Goal: Task Accomplishment & Management: Manage account settings

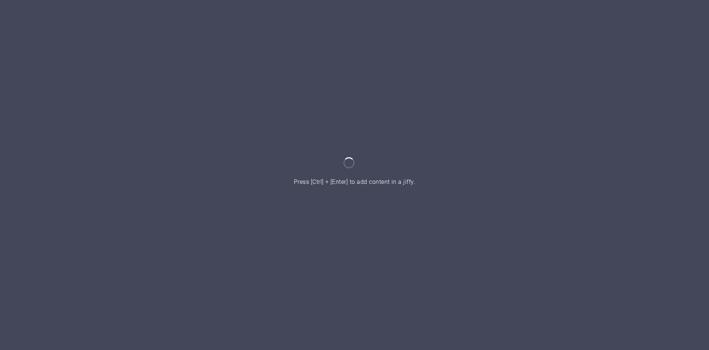
click at [402, 171] on div at bounding box center [354, 175] width 709 height 350
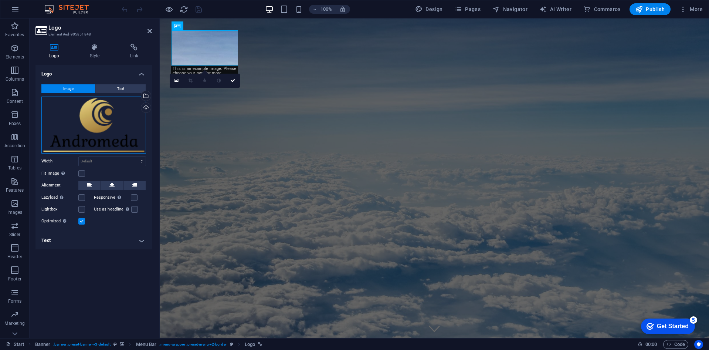
click at [112, 125] on div "Drag files here, click to choose files or select files from Files or our free s…" at bounding box center [93, 124] width 105 height 57
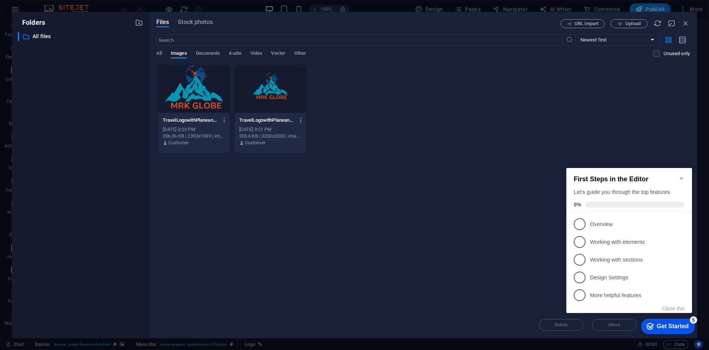
click at [188, 91] on div at bounding box center [193, 89] width 71 height 48
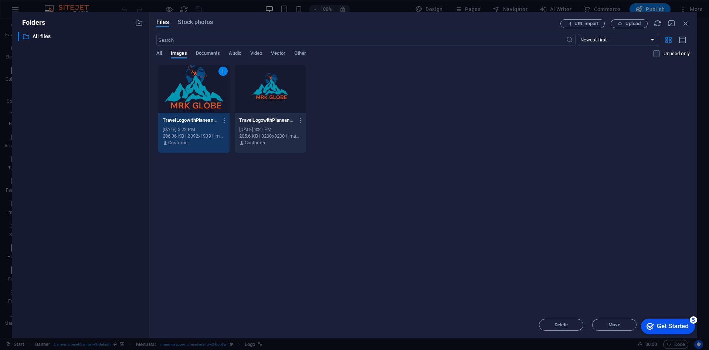
click at [188, 91] on div "1" at bounding box center [193, 89] width 71 height 48
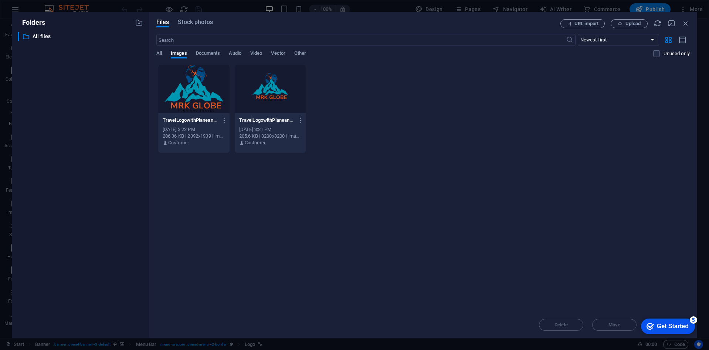
click at [188, 91] on div at bounding box center [193, 89] width 71 height 48
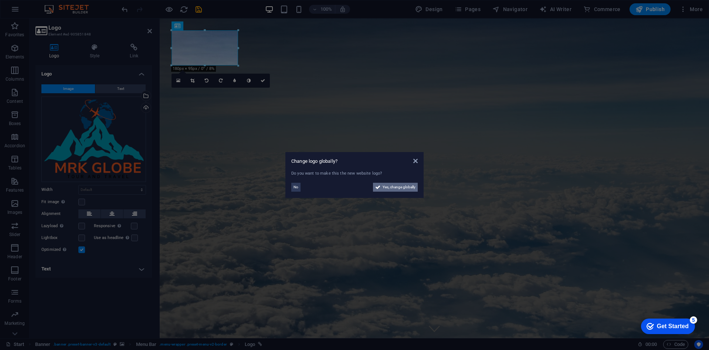
click at [385, 189] on span "Yes, change globally" at bounding box center [399, 187] width 33 height 9
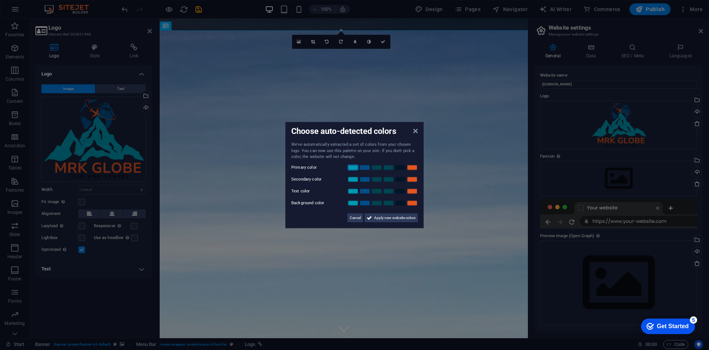
click at [356, 168] on link at bounding box center [352, 167] width 11 height 6
click at [355, 179] on link at bounding box center [352, 179] width 11 height 6
click at [364, 179] on link at bounding box center [364, 179] width 11 height 6
click at [398, 192] on link at bounding box center [400, 191] width 11 height 6
click at [411, 203] on link at bounding box center [412, 203] width 11 height 6
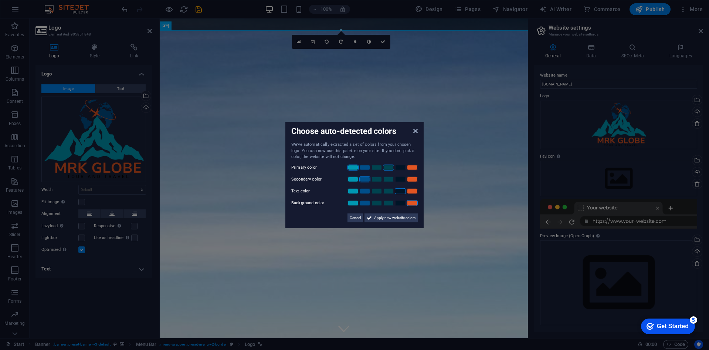
click at [385, 167] on link at bounding box center [388, 167] width 11 height 6
click at [354, 178] on link at bounding box center [352, 179] width 11 height 6
click at [381, 215] on span "Apply new website colors" at bounding box center [394, 217] width 41 height 9
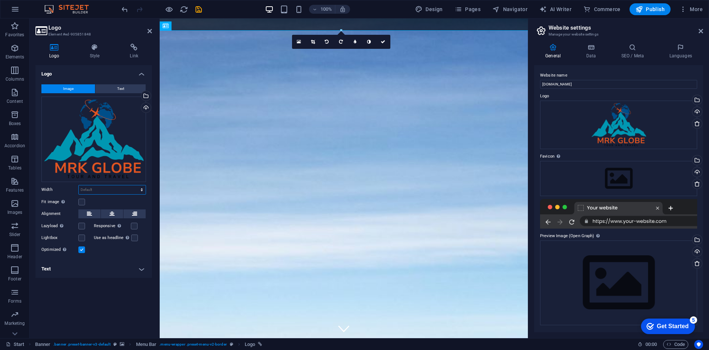
click at [126, 190] on select "Default auto px rem % em vh vw" at bounding box center [112, 189] width 67 height 9
select select "%"
click at [135, 185] on select "Default auto px rem % em vh vw" at bounding box center [112, 189] width 67 height 9
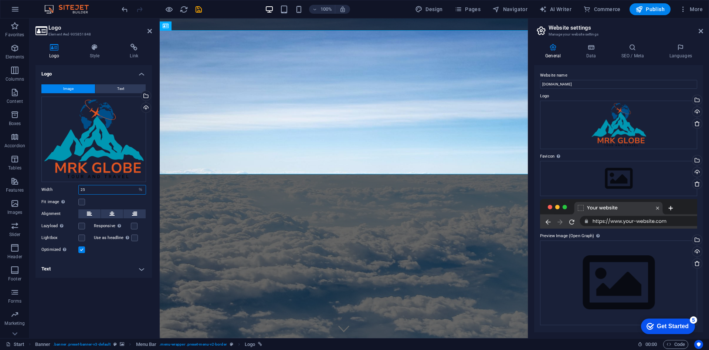
type input "2"
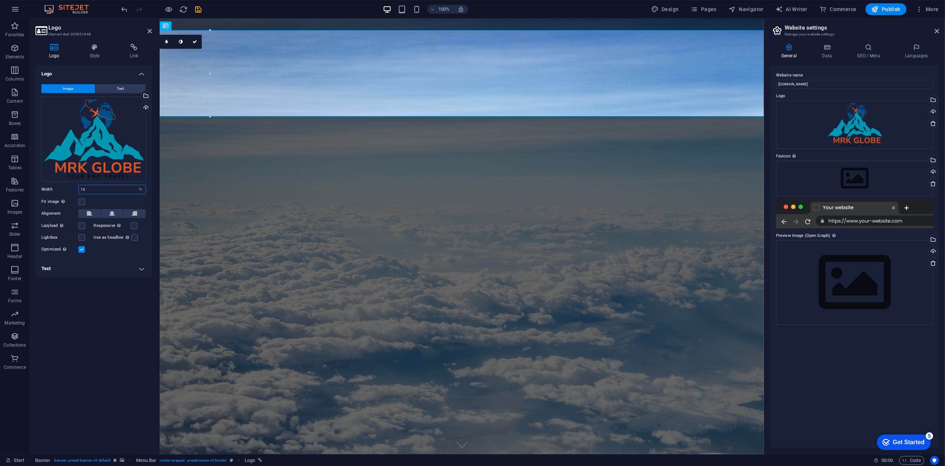
click at [106, 191] on input "15" at bounding box center [112, 189] width 67 height 9
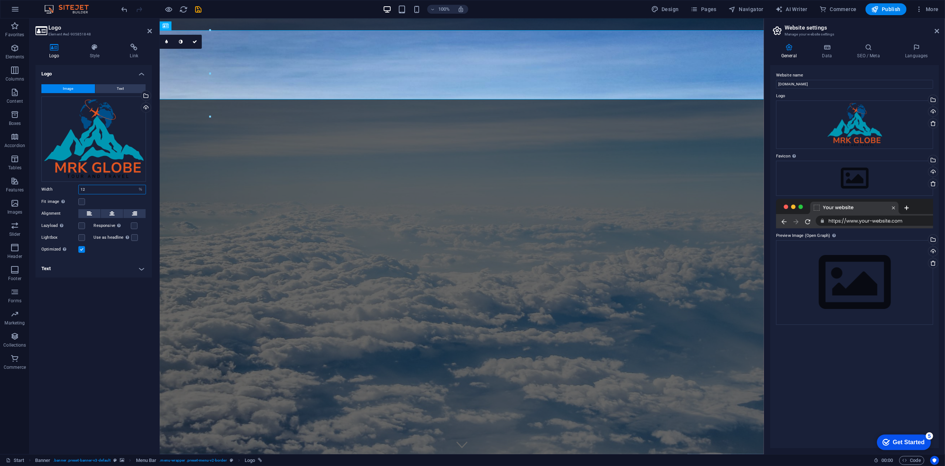
type input "12"
click at [103, 275] on h4 "Text" at bounding box center [93, 269] width 116 height 18
click at [110, 275] on div "Alternative text The alternative text is used by devices that cannot display im…" at bounding box center [93, 310] width 116 height 74
click at [82, 235] on label at bounding box center [81, 237] width 7 height 7
click at [0, 0] on input "Lightbox" at bounding box center [0, 0] width 0 height 0
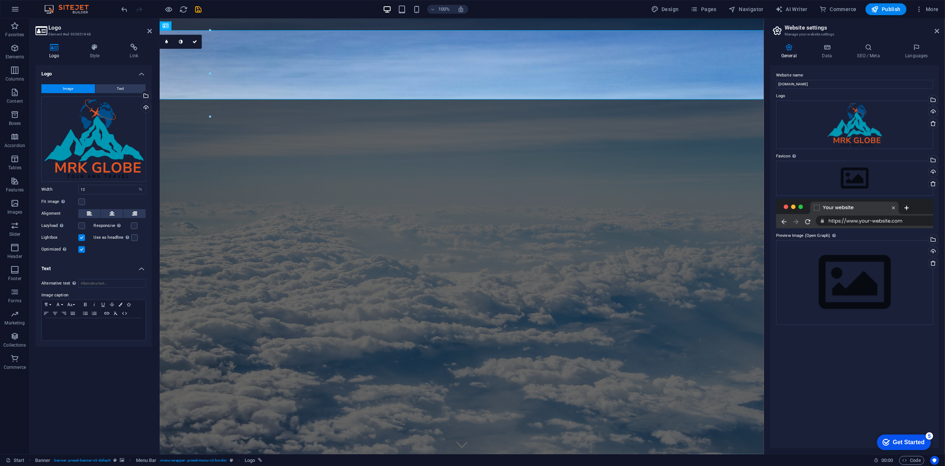
click at [83, 236] on label at bounding box center [81, 237] width 7 height 7
click at [0, 0] on input "Lightbox" at bounding box center [0, 0] width 0 height 0
click at [107, 213] on button at bounding box center [112, 213] width 22 height 9
click at [92, 215] on button at bounding box center [89, 213] width 22 height 9
click at [80, 201] on label at bounding box center [81, 201] width 7 height 7
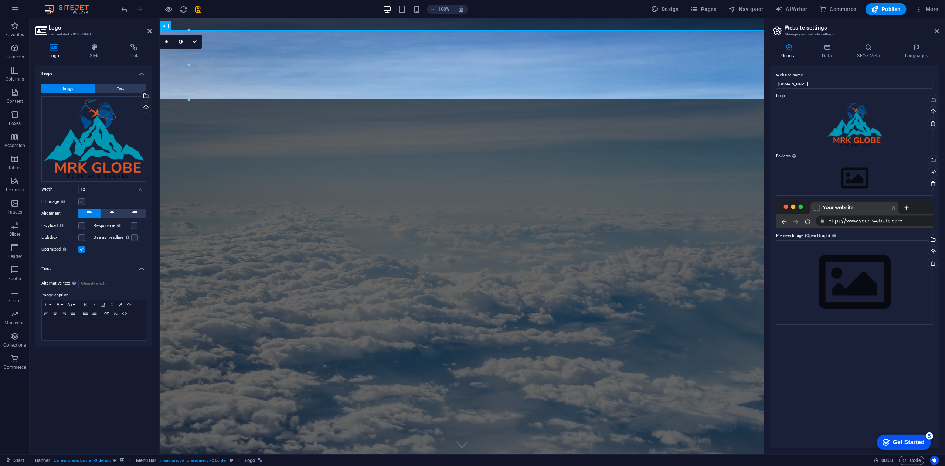
click at [0, 0] on input "Fit image Automatically fit image to a fixed width and height" at bounding box center [0, 0] width 0 height 0
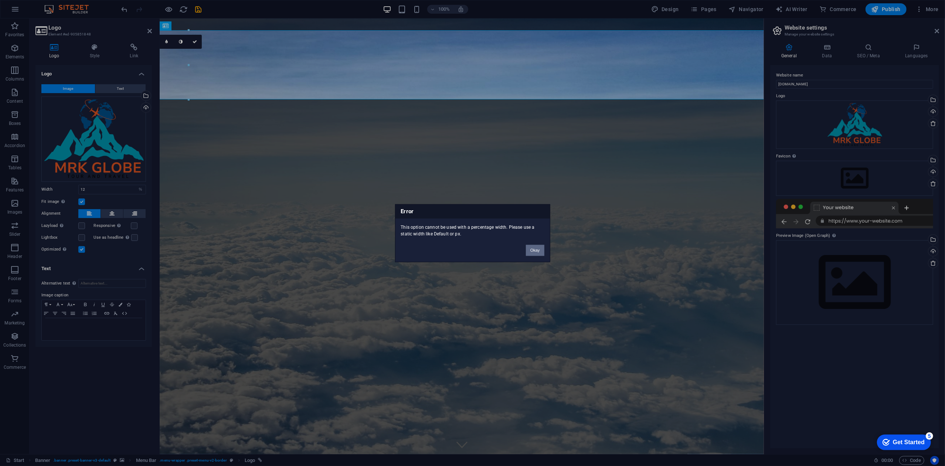
click at [536, 252] on button "Okay" at bounding box center [535, 250] width 18 height 11
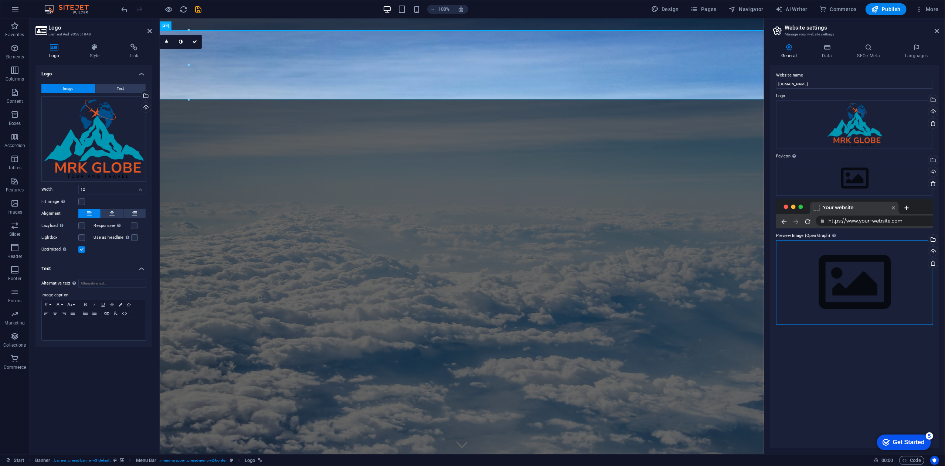
click at [709, 268] on div "Drag files here, click to choose files or select files from Files or our free s…" at bounding box center [854, 282] width 157 height 85
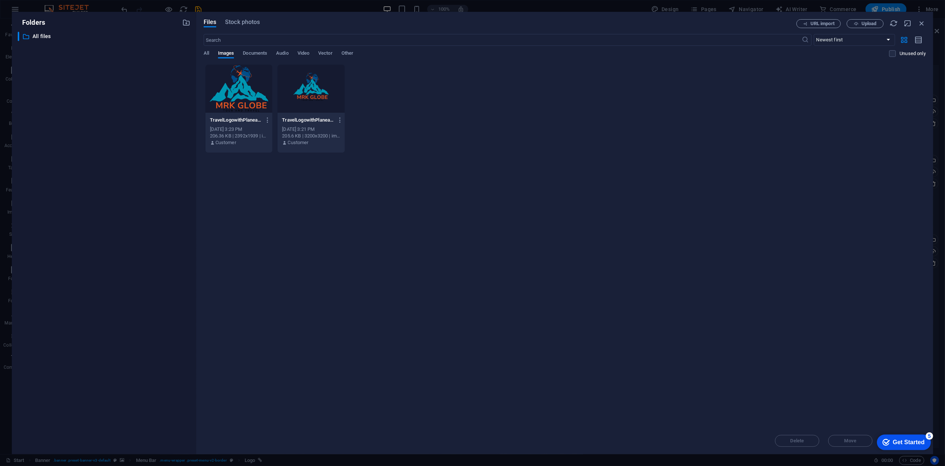
click at [310, 94] on div at bounding box center [311, 89] width 67 height 48
click at [309, 101] on div "1" at bounding box center [311, 89] width 67 height 48
click at [309, 101] on div at bounding box center [311, 89] width 67 height 48
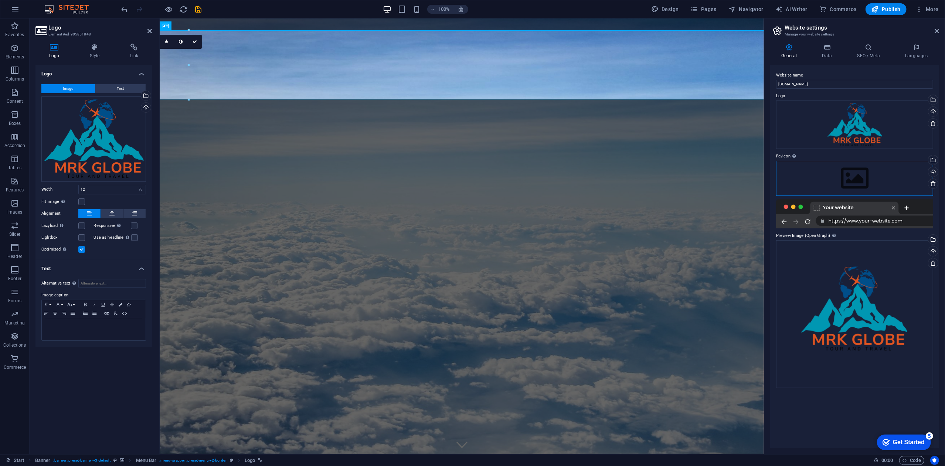
click at [709, 183] on div "Drag files here, click to choose files or select files from Files or our free s…" at bounding box center [854, 178] width 157 height 35
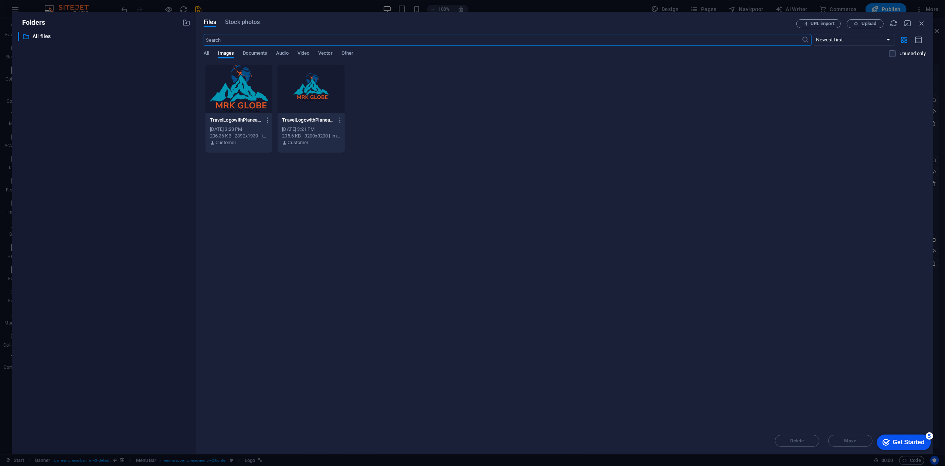
click at [244, 88] on div at bounding box center [238, 89] width 67 height 48
click at [244, 88] on div "1" at bounding box center [238, 89] width 67 height 48
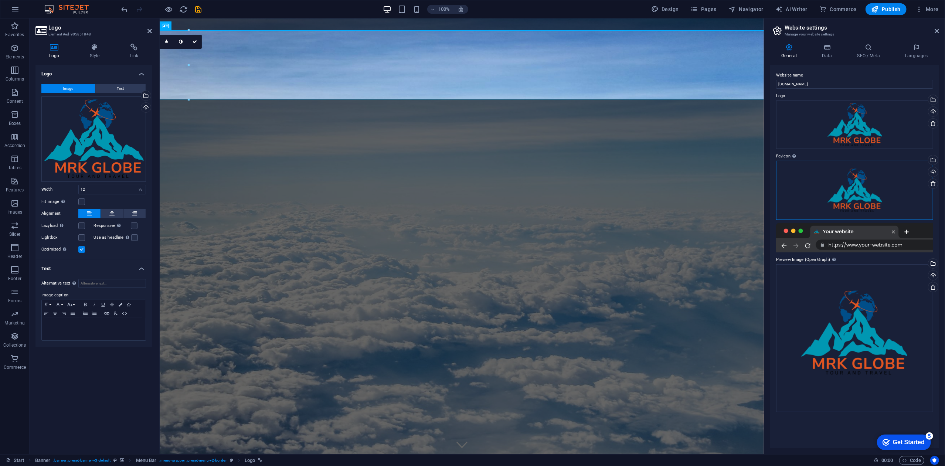
click at [709, 198] on div "Drag files here, click to choose files or select files from Files or our free s…" at bounding box center [854, 190] width 157 height 59
click at [126, 349] on div "Logo Image Text Drag files here, click to choose files or select files from Fil…" at bounding box center [93, 256] width 116 height 383
drag, startPoint x: 871, startPoint y: 87, endPoint x: 769, endPoint y: 82, distance: 102.1
click at [709, 82] on div "General Data SEO / Meta Languages Website name mrkglobe.com Logo Drag files her…" at bounding box center [854, 246] width 181 height 417
drag, startPoint x: 837, startPoint y: 86, endPoint x: 802, endPoint y: 85, distance: 35.1
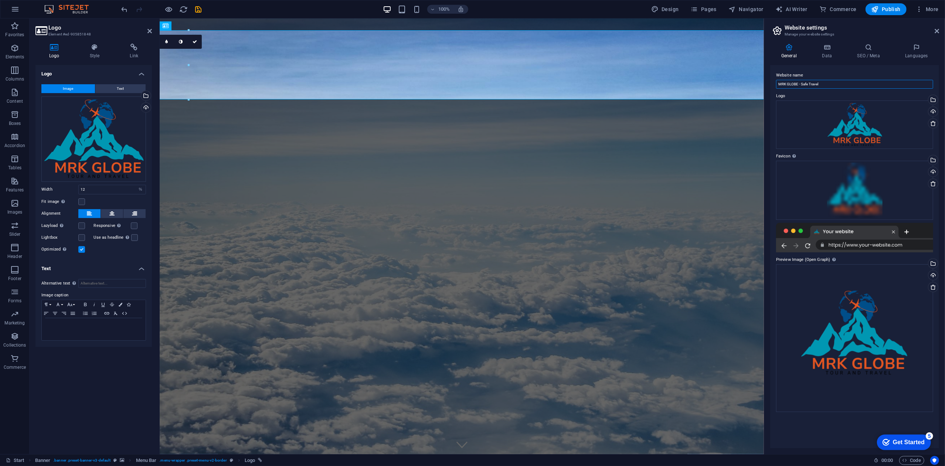
click at [709, 85] on input "MRK GLOBE - Safe Travel" at bounding box center [854, 84] width 157 height 9
click at [709, 83] on input "MRK GLOBE - Safe Travel" at bounding box center [854, 84] width 157 height 9
drag, startPoint x: 828, startPoint y: 83, endPoint x: 766, endPoint y: 82, distance: 62.5
click at [709, 82] on aside "Website settings Manage your website settings General Data SEO / Meta Languages…" at bounding box center [854, 236] width 181 height 436
paste input "– Trusted Journeys, Timeless Memories."
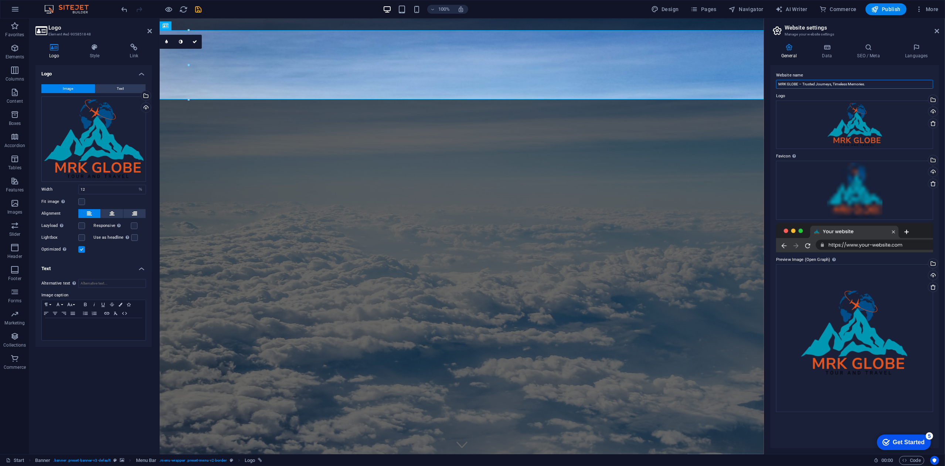
type input "MRK GLOBE – Trusted Journeys, Timeless Memories."
click at [709, 259] on label "Preview Image (Open Graph) This image will be shown when the website is shared …" at bounding box center [854, 259] width 157 height 9
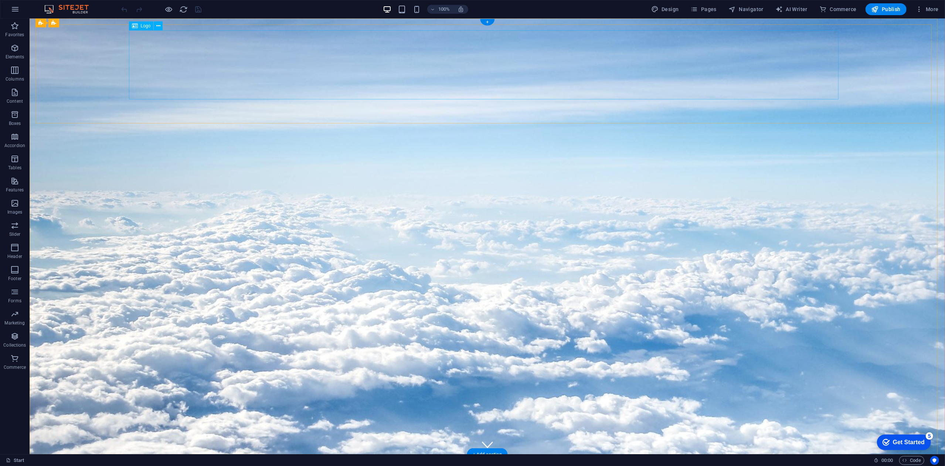
drag, startPoint x: 176, startPoint y: 64, endPoint x: 78, endPoint y: 62, distance: 98.0
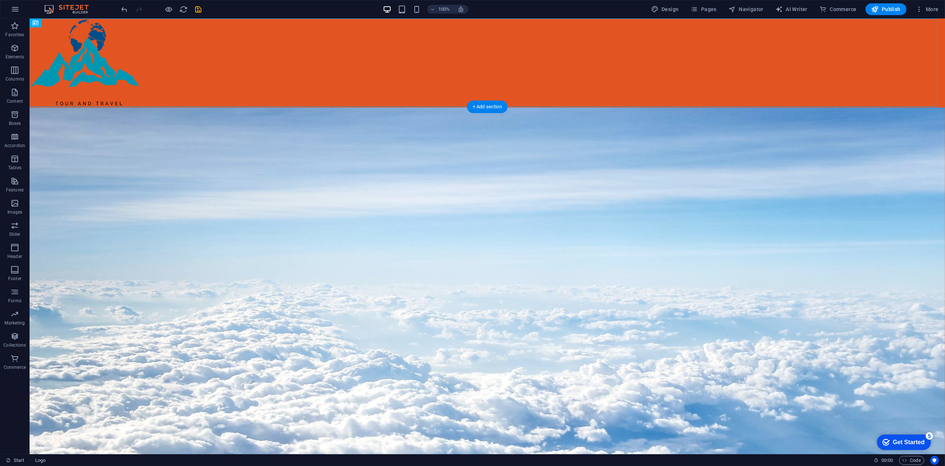
click at [178, 107] on figure at bounding box center [486, 326] width 969 height 462
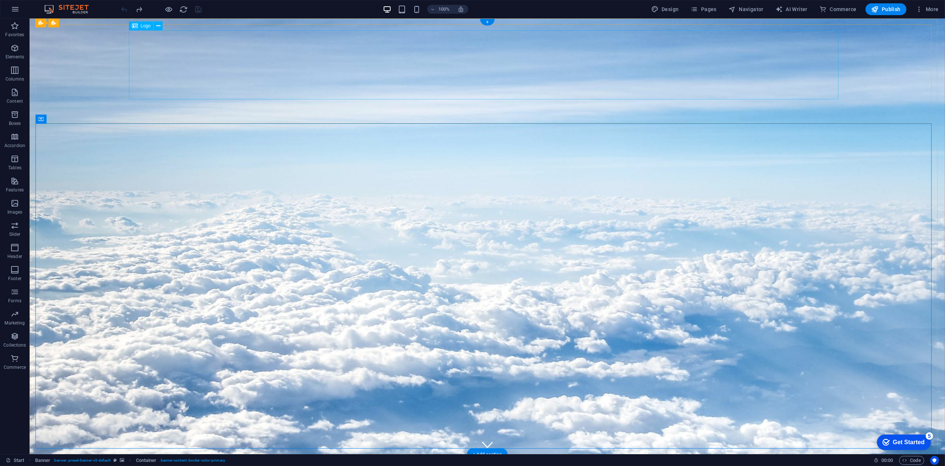
click at [135, 24] on icon at bounding box center [135, 25] width 6 height 9
select select "%"
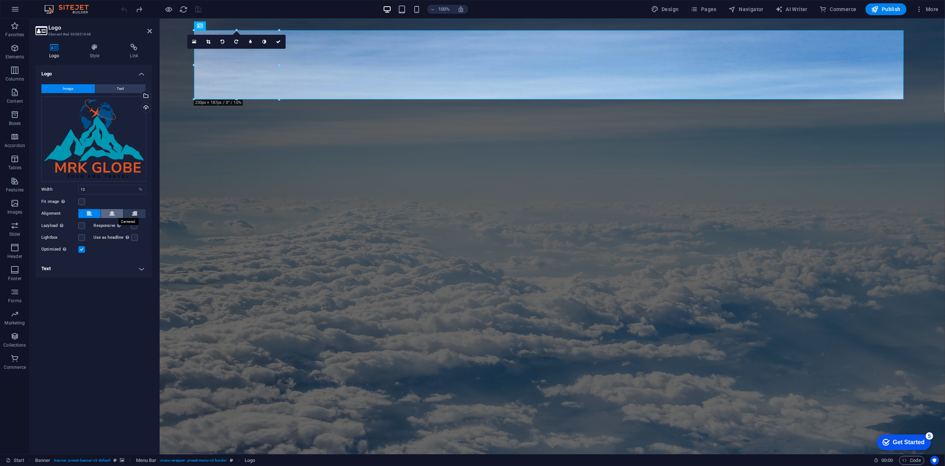
click at [109, 212] on icon at bounding box center [111, 213] width 5 height 9
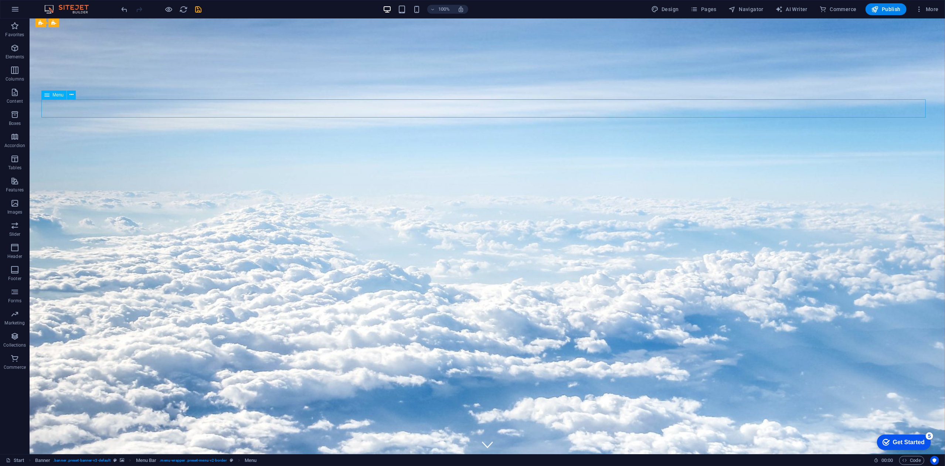
select select "1"
select select
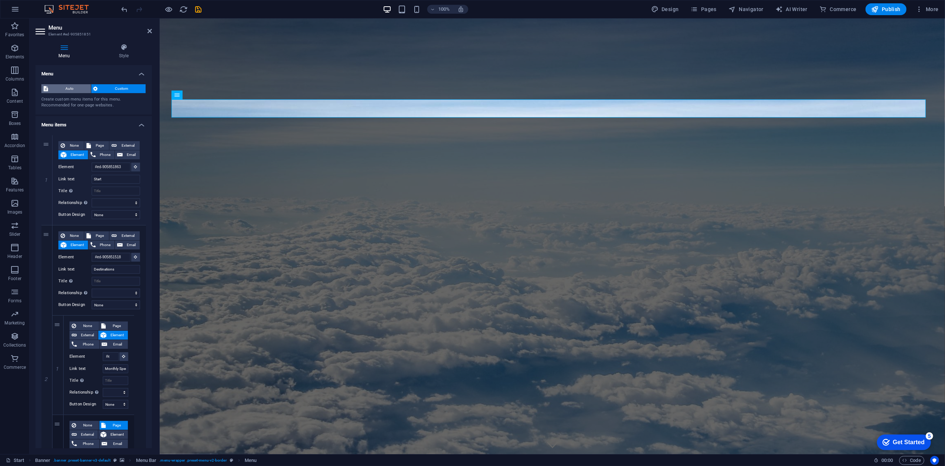
click at [76, 86] on span "Auto" at bounding box center [69, 88] width 38 height 9
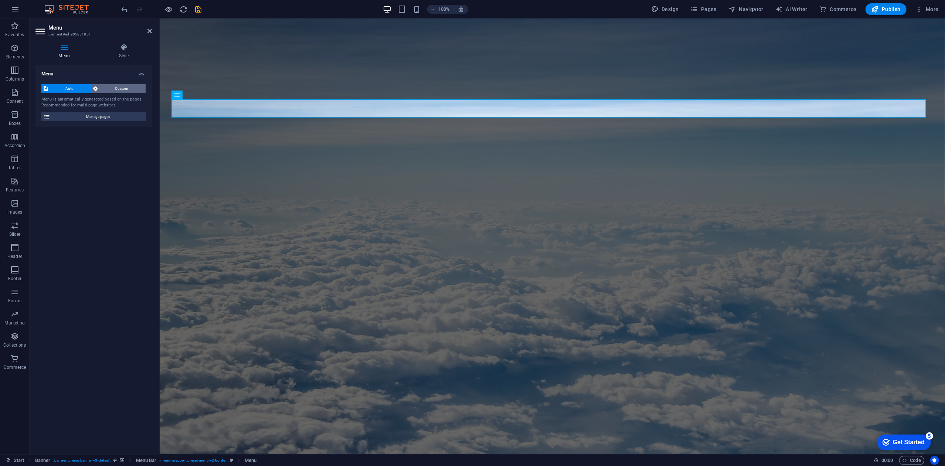
click at [115, 85] on span "Custom" at bounding box center [122, 88] width 44 height 9
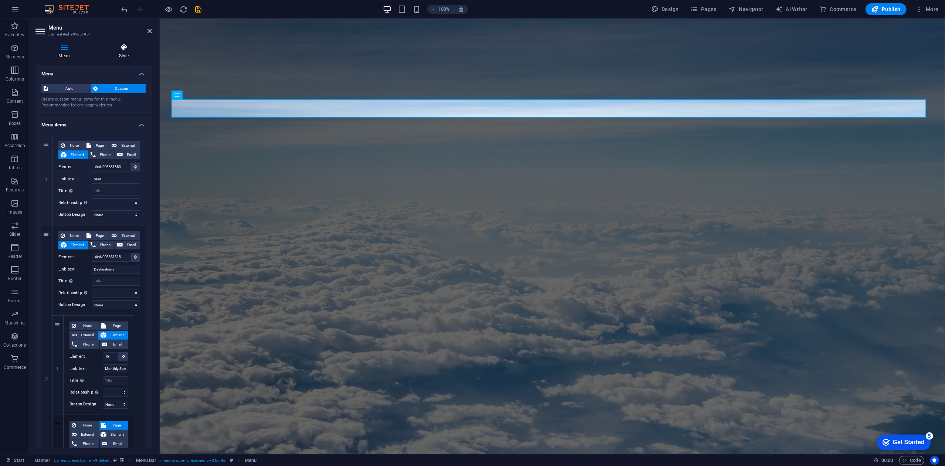
click at [119, 52] on h4 "Style" at bounding box center [124, 52] width 56 height 16
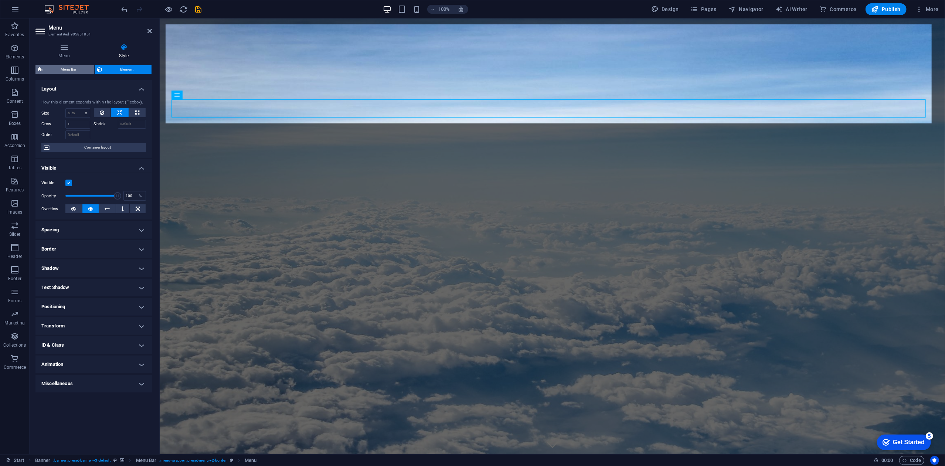
click at [75, 68] on span "Menu Bar" at bounding box center [68, 69] width 47 height 9
select select "rem"
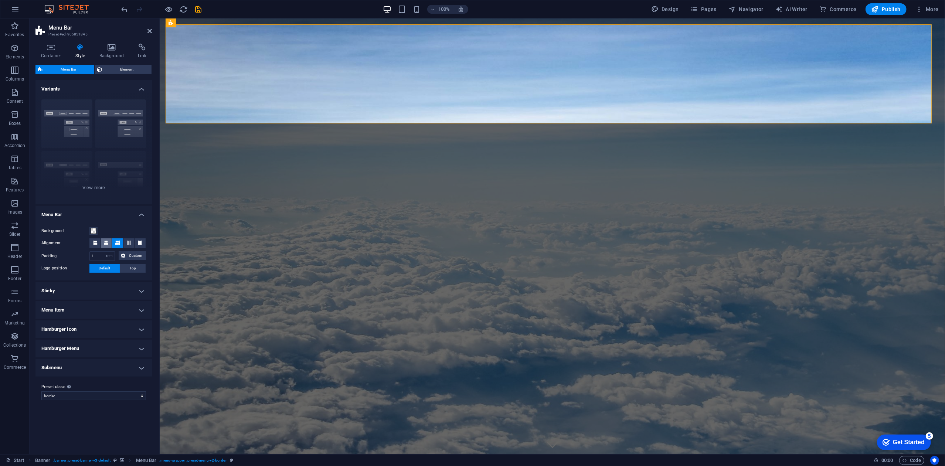
click at [106, 244] on icon at bounding box center [106, 243] width 4 height 4
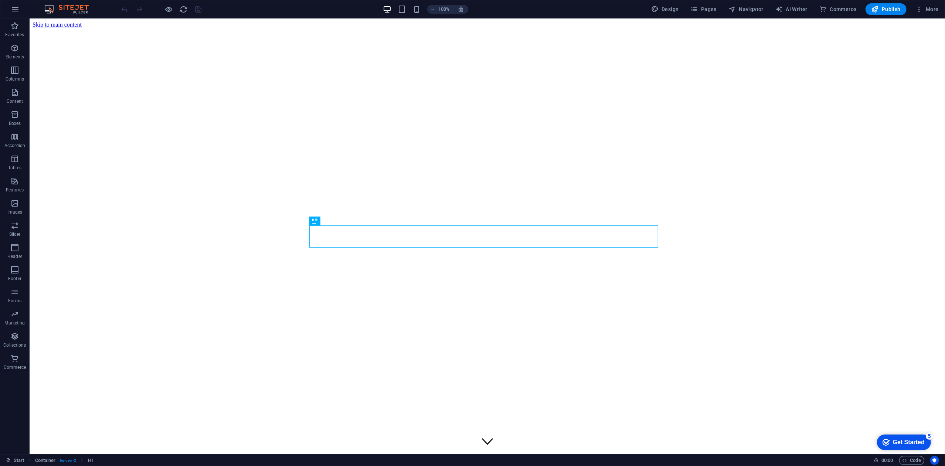
scroll to position [259, 0]
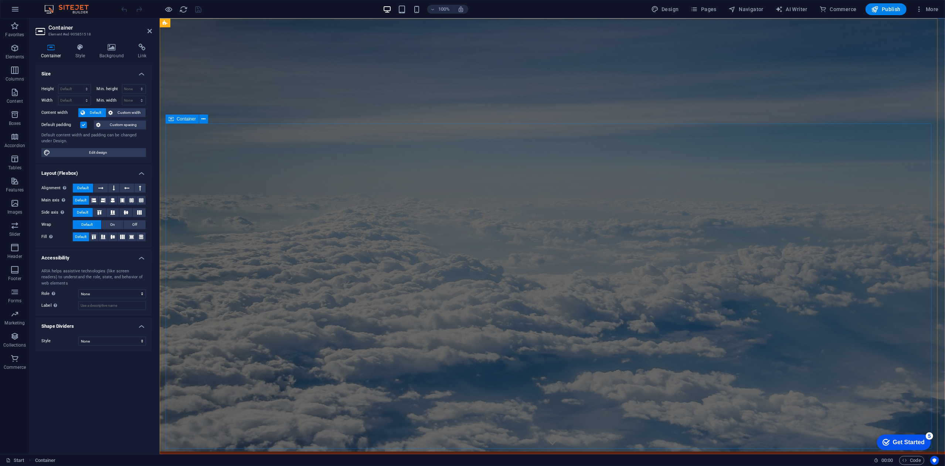
scroll to position [0, 0]
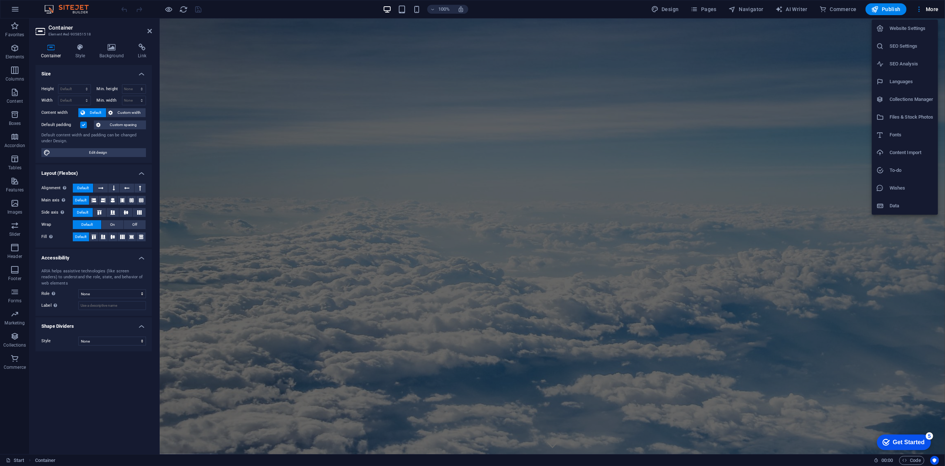
click at [904, 32] on h6 "Website Settings" at bounding box center [912, 28] width 44 height 9
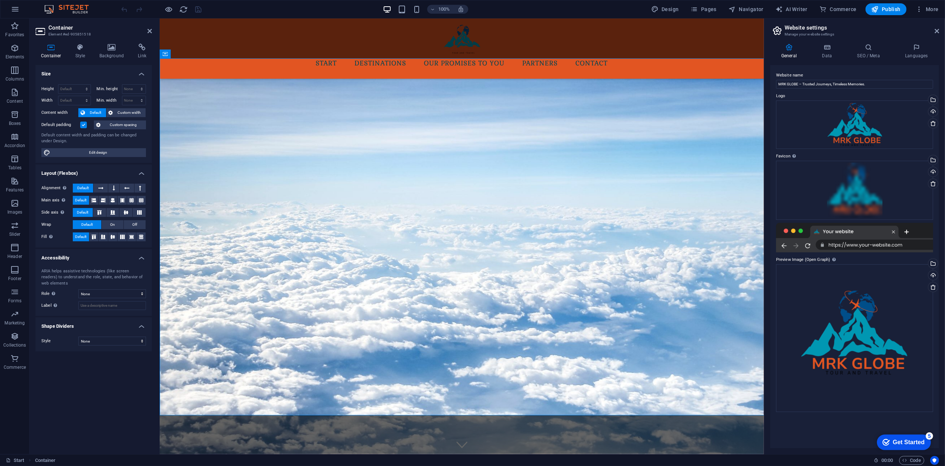
scroll to position [550, 0]
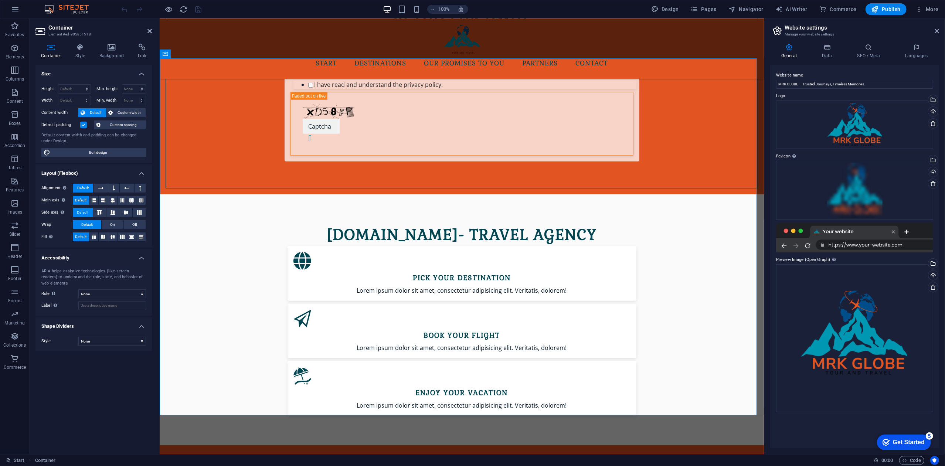
click at [787, 52] on h4 "General" at bounding box center [790, 52] width 41 height 16
click at [821, 51] on h4 "Data" at bounding box center [828, 52] width 35 height 16
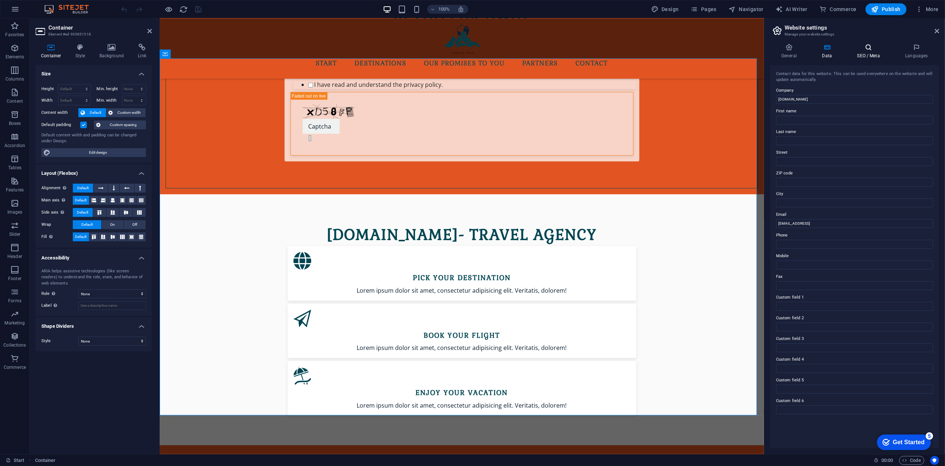
click at [861, 52] on h4 "SEO / Meta" at bounding box center [870, 52] width 48 height 16
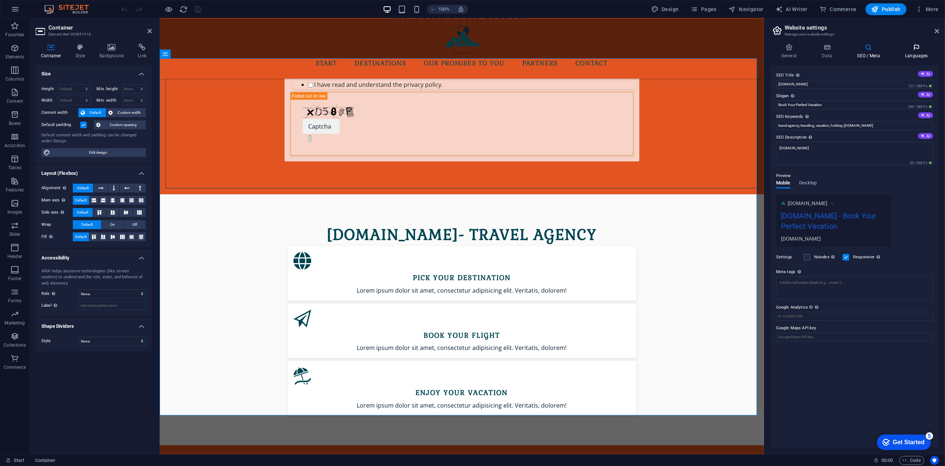
click at [909, 52] on h4 "Languages" at bounding box center [916, 52] width 45 height 16
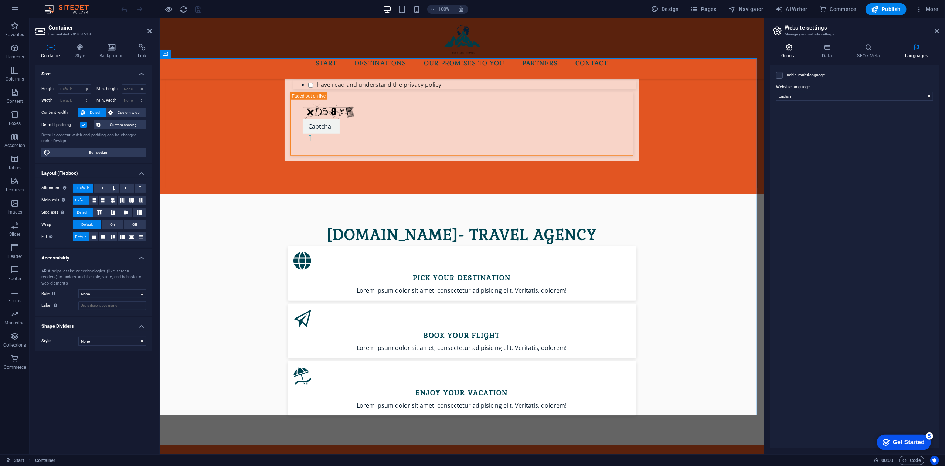
click at [788, 51] on icon at bounding box center [789, 47] width 38 height 7
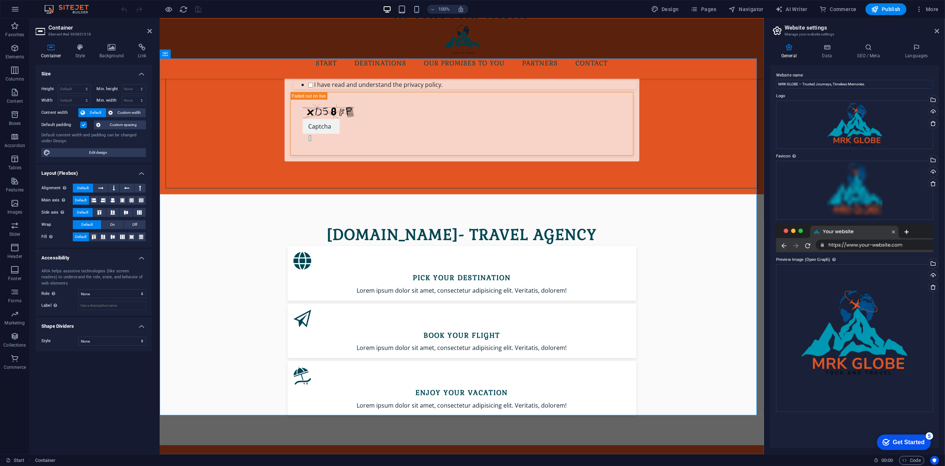
click at [778, 31] on icon at bounding box center [777, 31] width 11 height 10
click at [110, 54] on h4 "Background" at bounding box center [113, 52] width 39 height 16
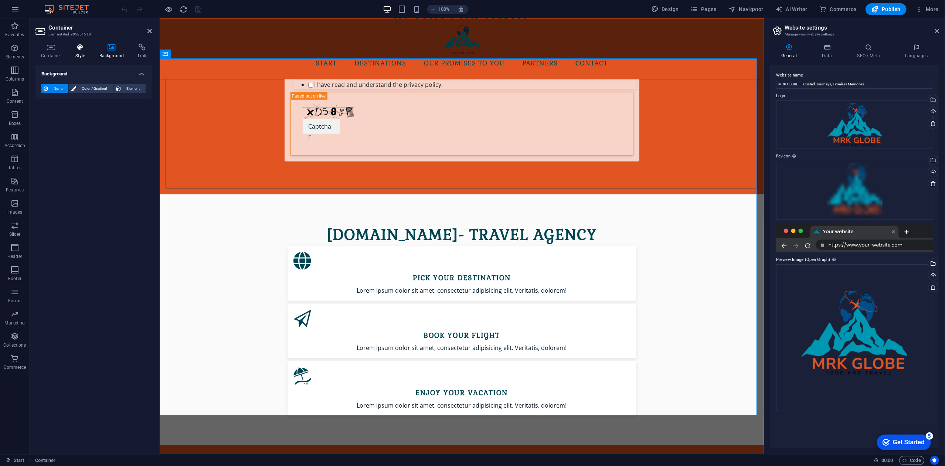
click at [84, 49] on icon at bounding box center [80, 47] width 21 height 7
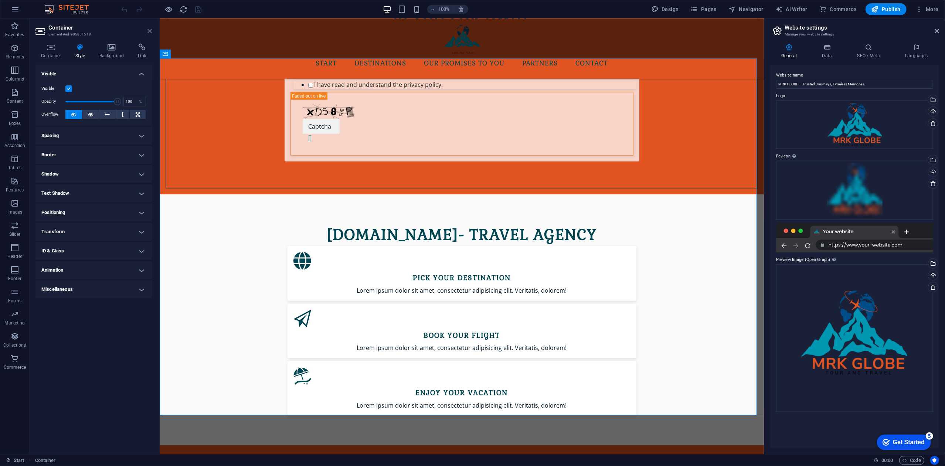
click at [148, 28] on icon at bounding box center [149, 31] width 4 height 6
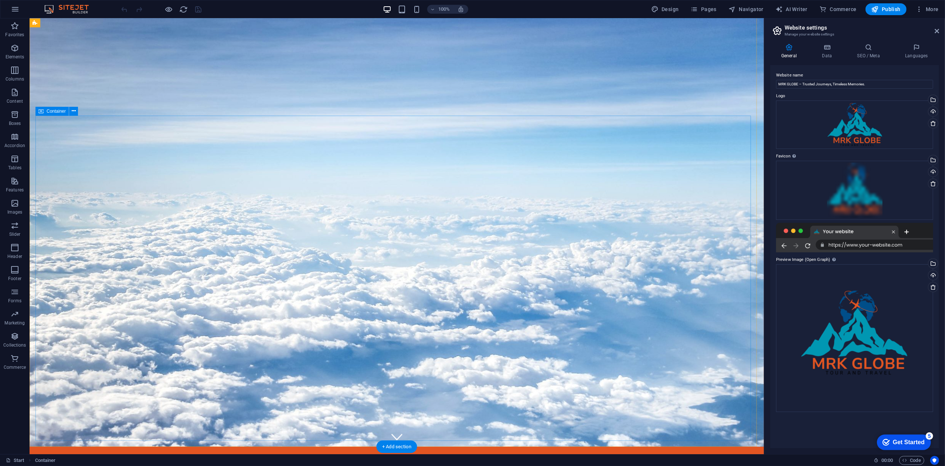
scroll to position [0, 0]
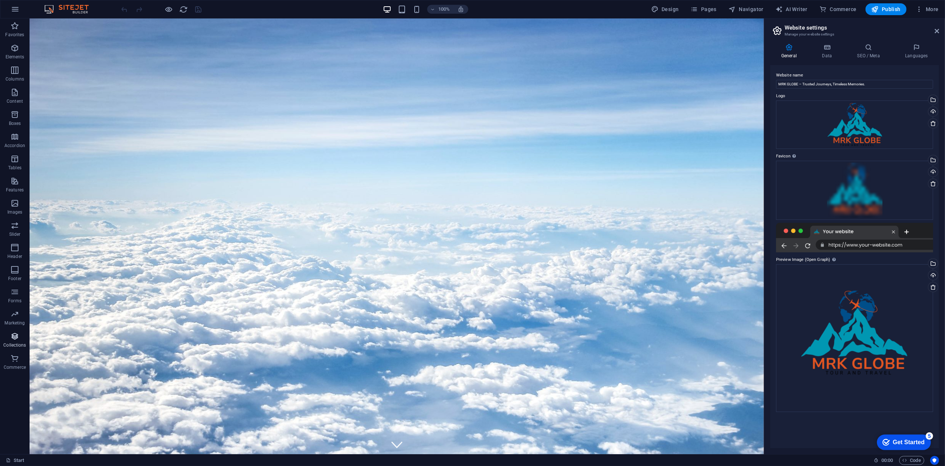
click at [13, 341] on span "Collections" at bounding box center [15, 341] width 30 height 18
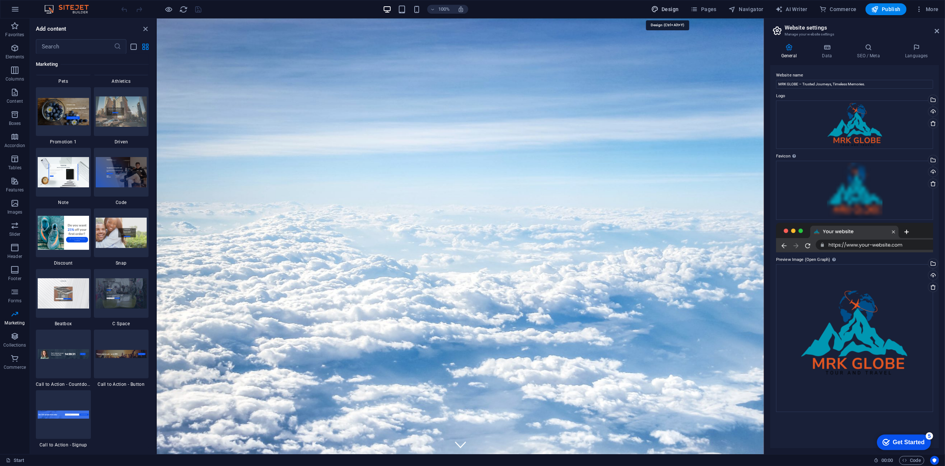
select select "px"
select select "300"
select select "px"
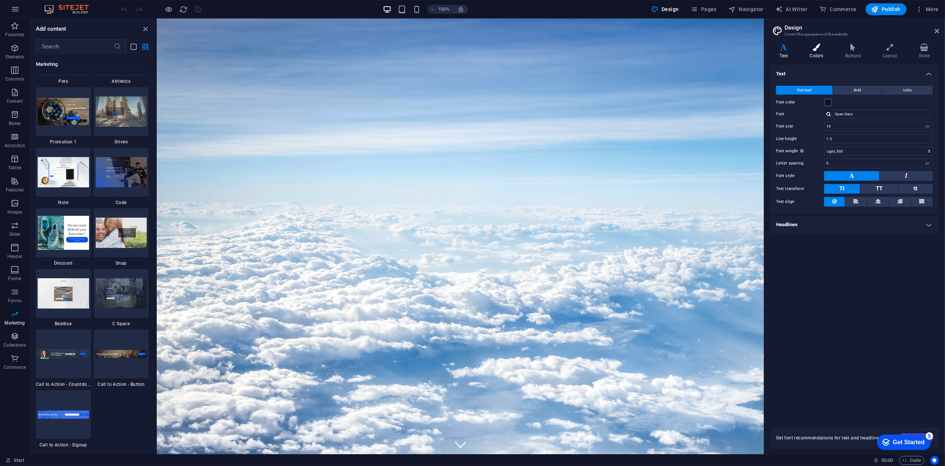
click at [818, 50] on icon at bounding box center [817, 47] width 32 height 7
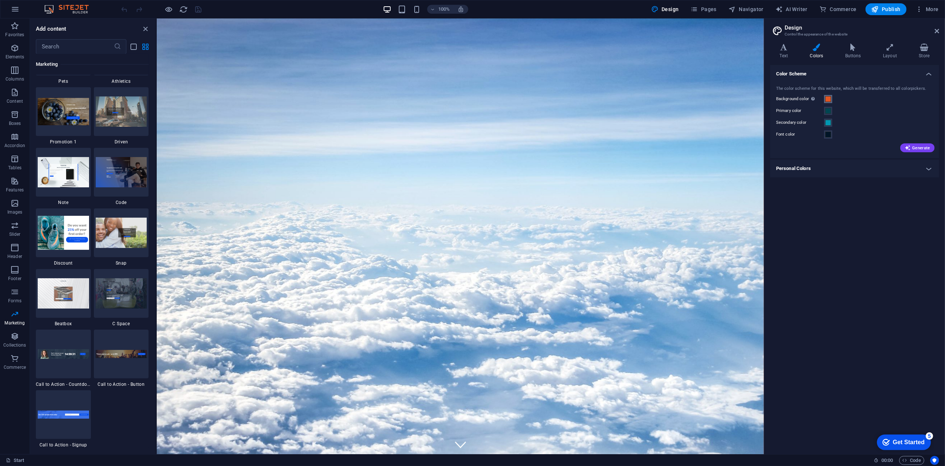
click at [829, 100] on span at bounding box center [828, 99] width 6 height 6
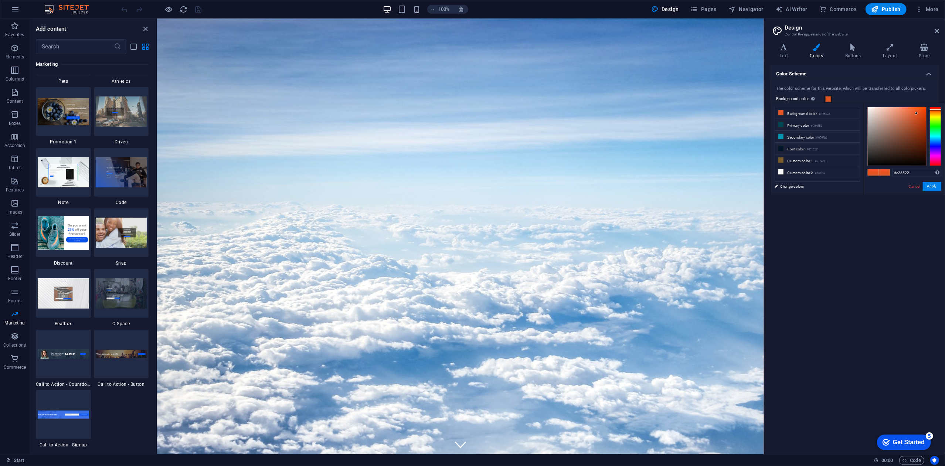
click at [829, 97] on span at bounding box center [828, 99] width 6 height 6
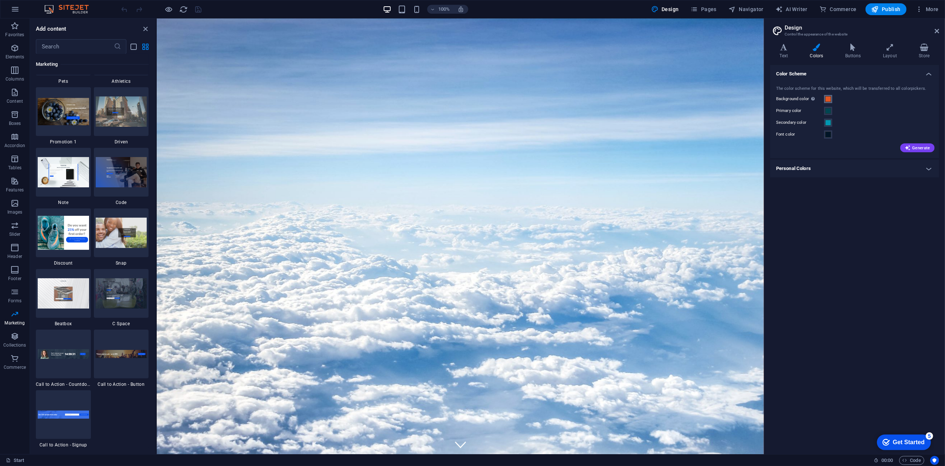
click at [829, 97] on span at bounding box center [828, 99] width 6 height 6
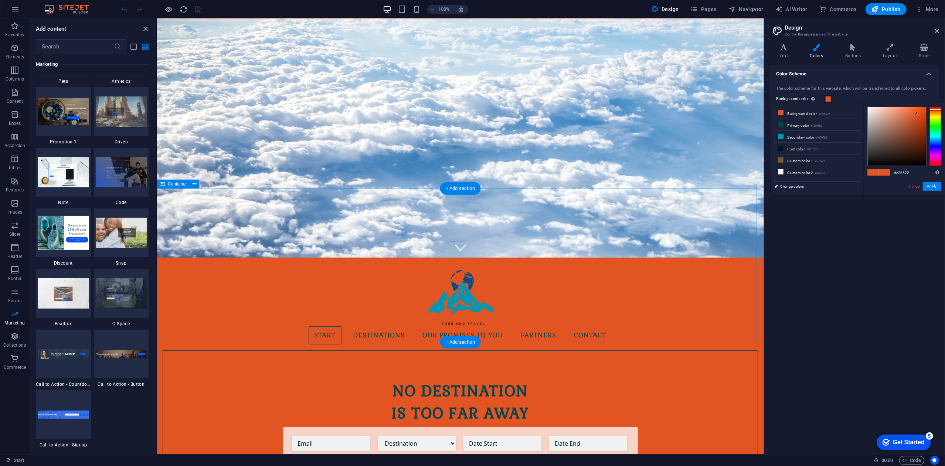
scroll to position [444, 0]
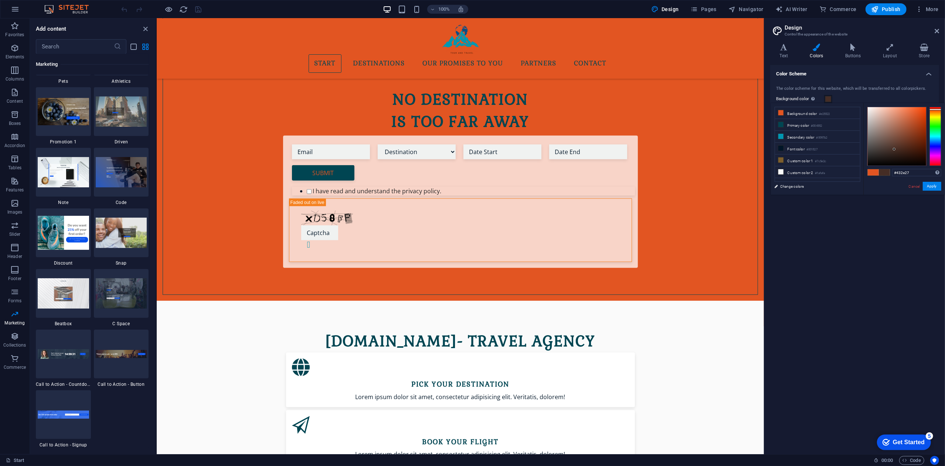
drag, startPoint x: 899, startPoint y: 147, endPoint x: 892, endPoint y: 150, distance: 7.1
click at [892, 150] on div at bounding box center [897, 136] width 58 height 58
click at [898, 141] on div at bounding box center [897, 136] width 58 height 58
click at [895, 129] on div at bounding box center [897, 136] width 58 height 58
click at [890, 125] on div at bounding box center [897, 136] width 58 height 58
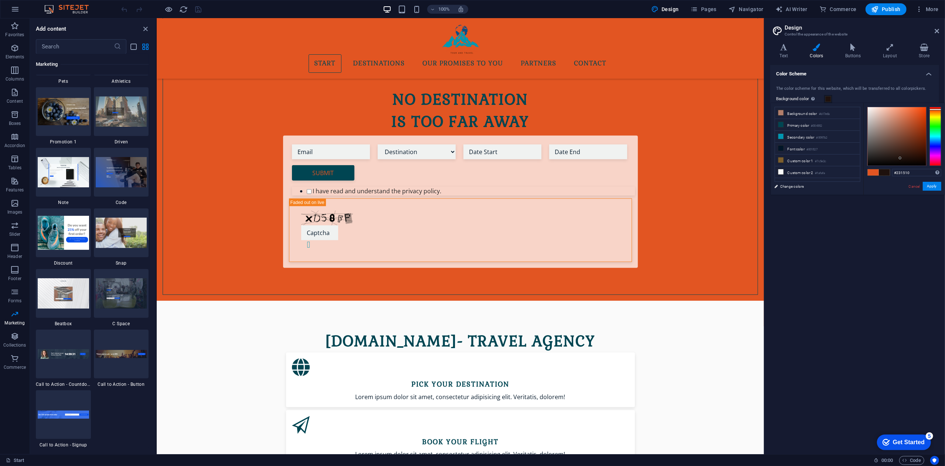
drag, startPoint x: 890, startPoint y: 125, endPoint x: 887, endPoint y: 147, distance: 22.7
click at [899, 157] on div at bounding box center [900, 158] width 3 height 3
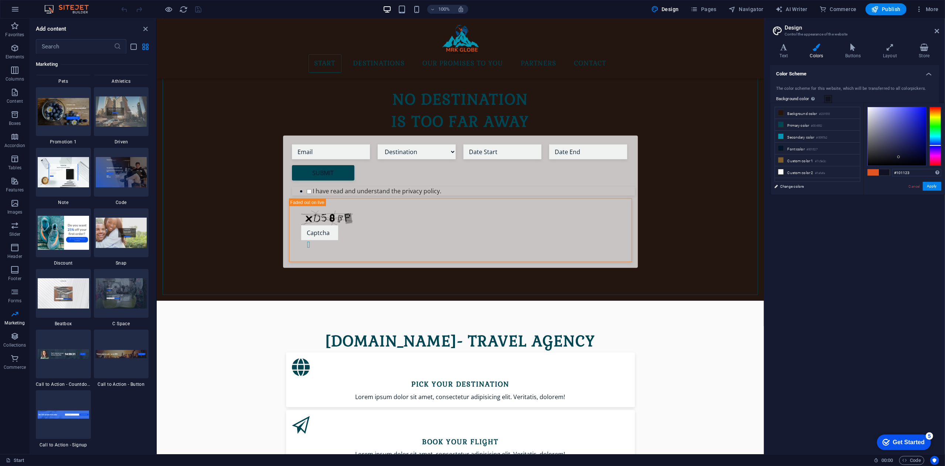
click at [938, 145] on div at bounding box center [936, 136] width 12 height 59
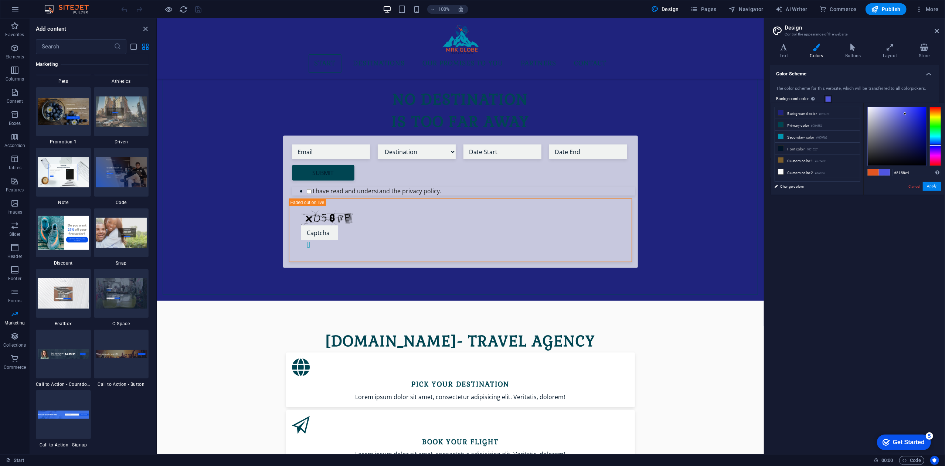
drag, startPoint x: 911, startPoint y: 142, endPoint x: 905, endPoint y: 113, distance: 29.9
click at [905, 113] on div at bounding box center [897, 136] width 58 height 58
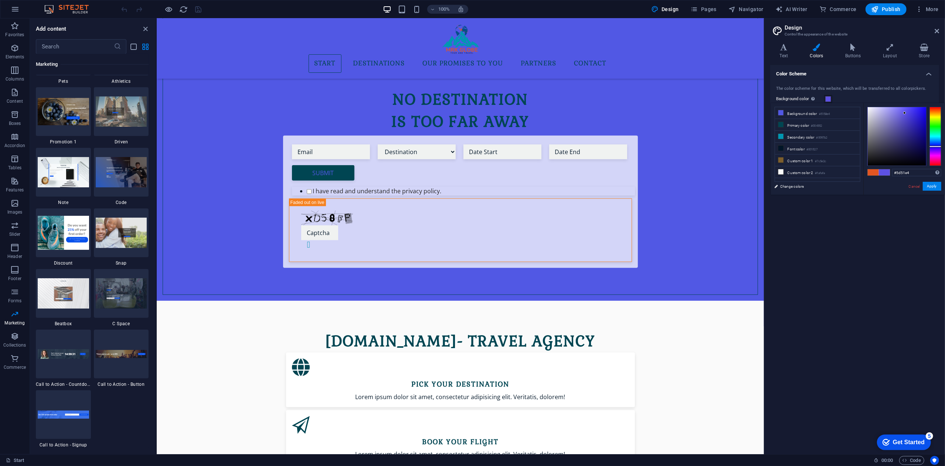
click at [938, 146] on div at bounding box center [936, 147] width 12 height 2
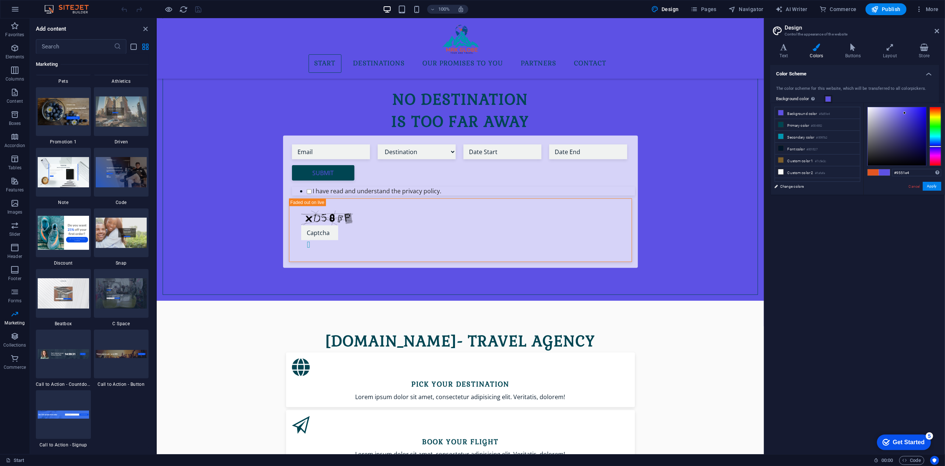
click at [938, 150] on div at bounding box center [936, 136] width 12 height 59
click at [938, 147] on div at bounding box center [936, 136] width 12 height 59
click at [938, 146] on div at bounding box center [936, 146] width 12 height 2
click at [936, 138] on div at bounding box center [936, 136] width 12 height 59
click at [936, 142] on div at bounding box center [936, 136] width 12 height 59
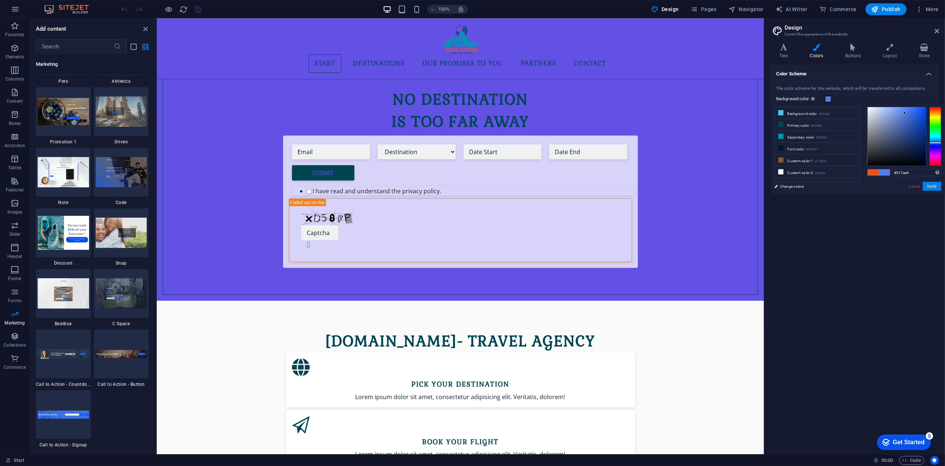
click at [936, 143] on div at bounding box center [936, 143] width 12 height 2
click at [936, 144] on div at bounding box center [936, 143] width 12 height 2
click at [936, 144] on div at bounding box center [936, 144] width 12 height 2
click at [916, 125] on div at bounding box center [897, 136] width 58 height 58
click at [923, 129] on div at bounding box center [897, 136] width 58 height 58
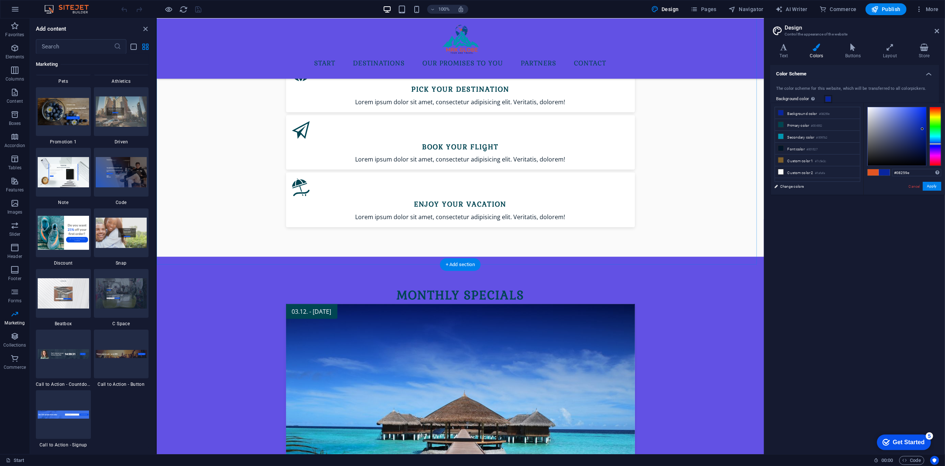
scroll to position [739, 0]
click at [851, 207] on div "Color Scheme The color scheme for this website, which will be transferred to al…" at bounding box center [854, 256] width 169 height 383
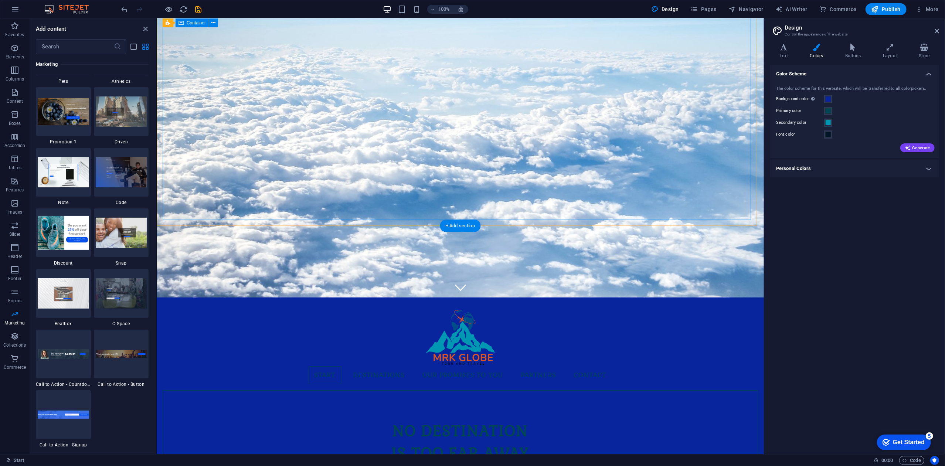
scroll to position [0, 0]
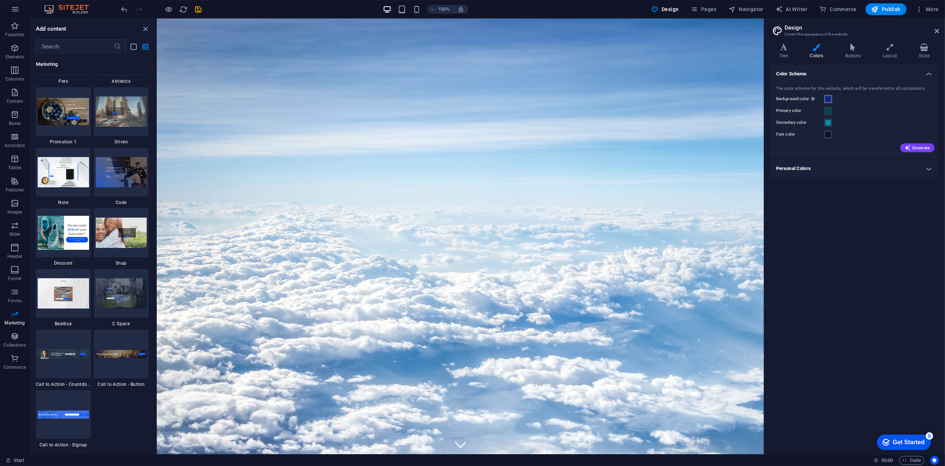
click at [830, 101] on span at bounding box center [828, 99] width 6 height 6
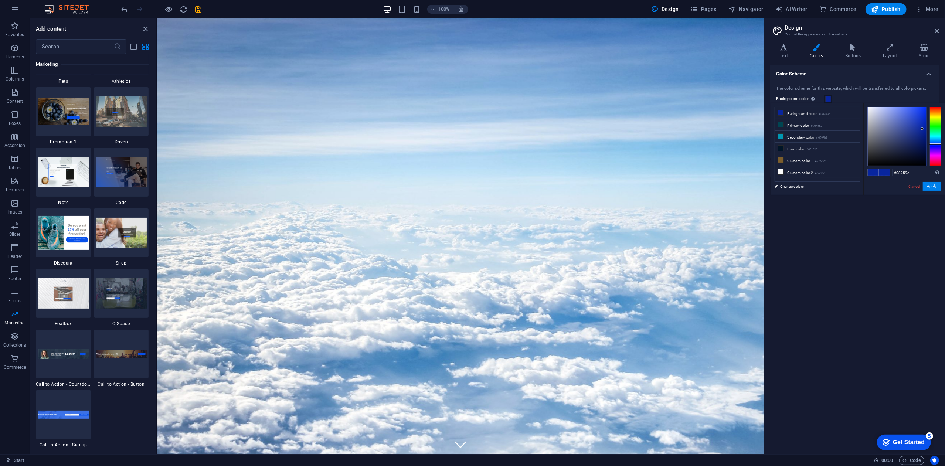
click at [880, 171] on span at bounding box center [884, 172] width 11 height 6
click at [920, 132] on div at bounding box center [897, 136] width 58 height 58
click at [921, 135] on div at bounding box center [897, 136] width 58 height 58
click at [921, 137] on div at bounding box center [897, 136] width 58 height 58
click at [921, 140] on div at bounding box center [921, 140] width 3 height 3
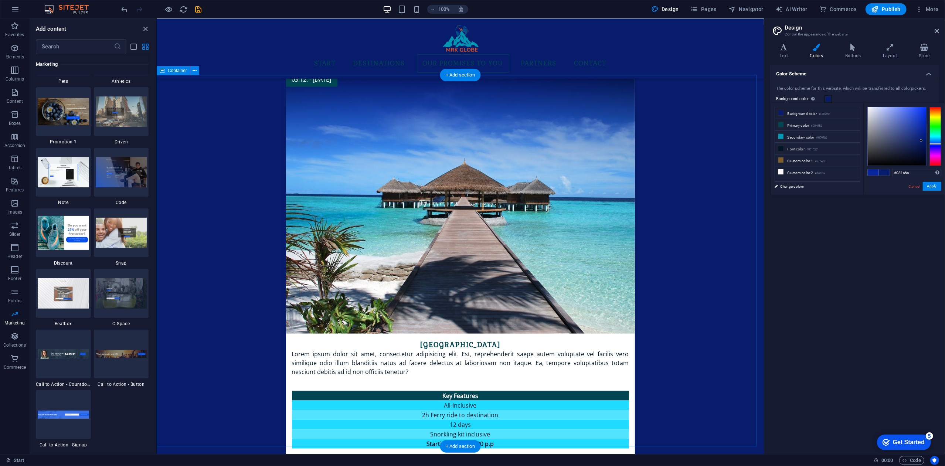
scroll to position [985, 0]
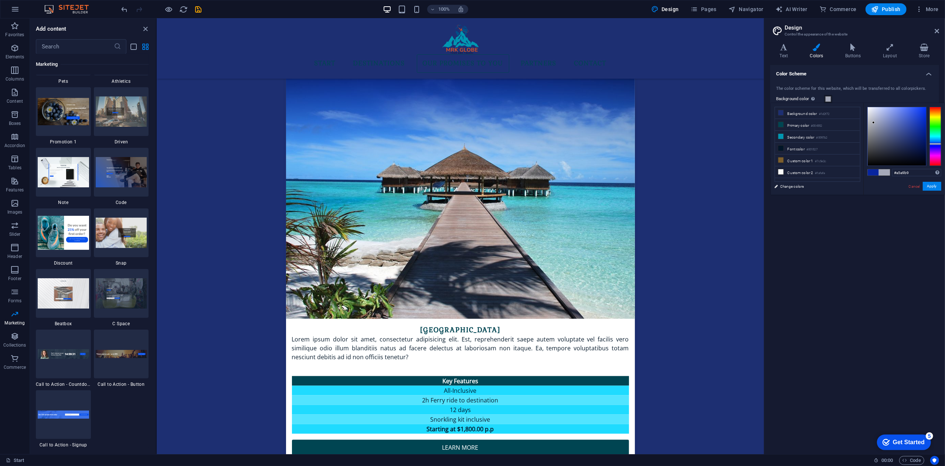
drag, startPoint x: 921, startPoint y: 153, endPoint x: 874, endPoint y: 123, distance: 56.5
click at [874, 123] on div at bounding box center [897, 136] width 58 height 58
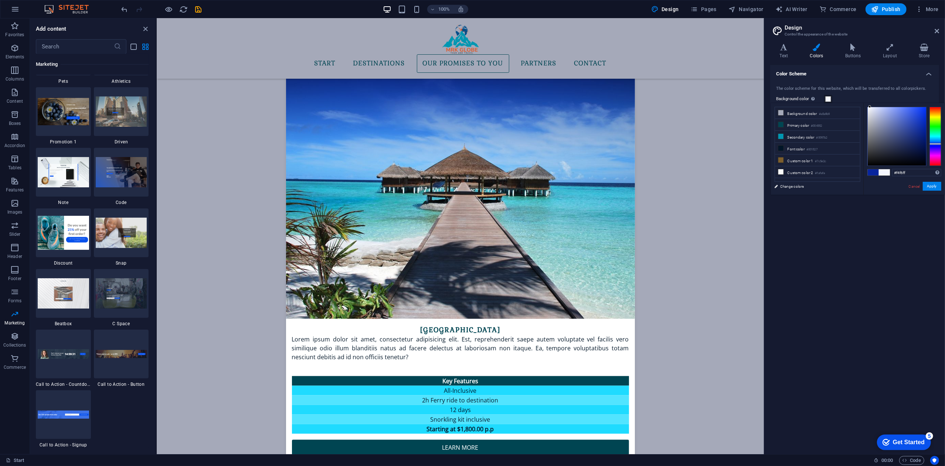
type input "#f5f7ff"
drag, startPoint x: 874, startPoint y: 123, endPoint x: 870, endPoint y: 105, distance: 18.2
click at [870, 105] on div "#f5f7ff Supported formats #0852ed rgb(8, 82, 237) rgba(8, 82, 237, 90%) hsv(221…" at bounding box center [904, 202] width 82 height 199
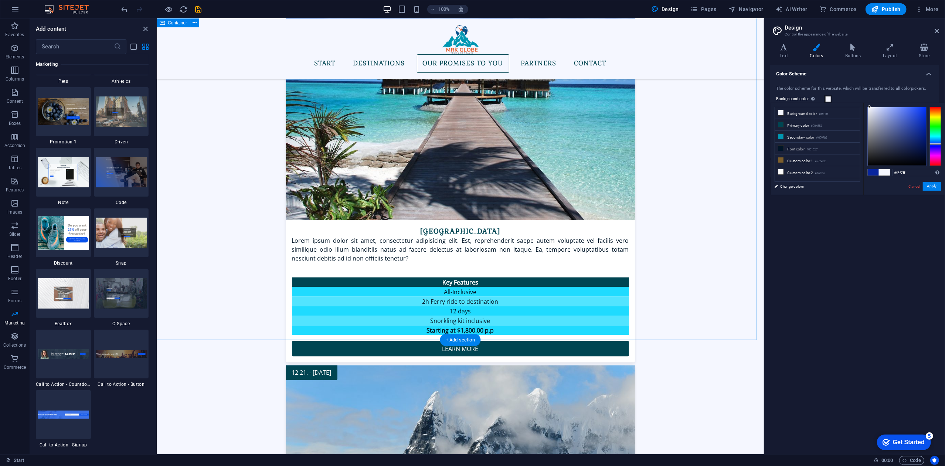
scroll to position [1232, 0]
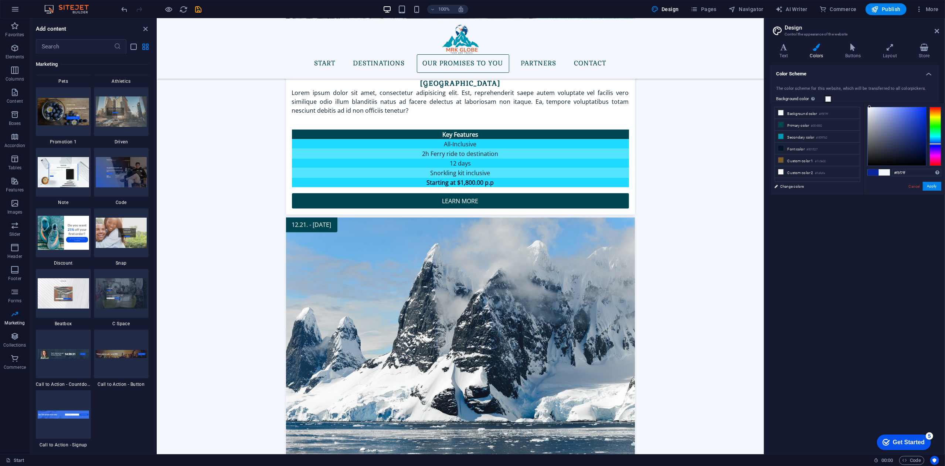
click at [829, 98] on span at bounding box center [828, 99] width 6 height 6
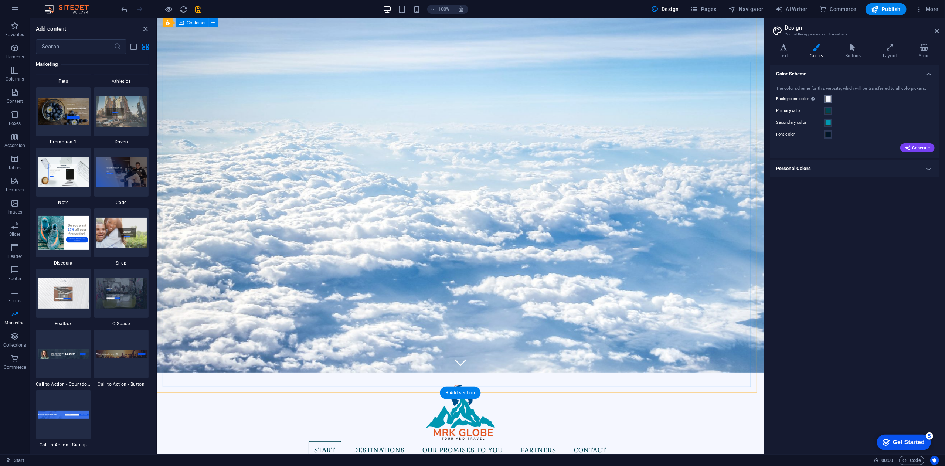
scroll to position [0, 0]
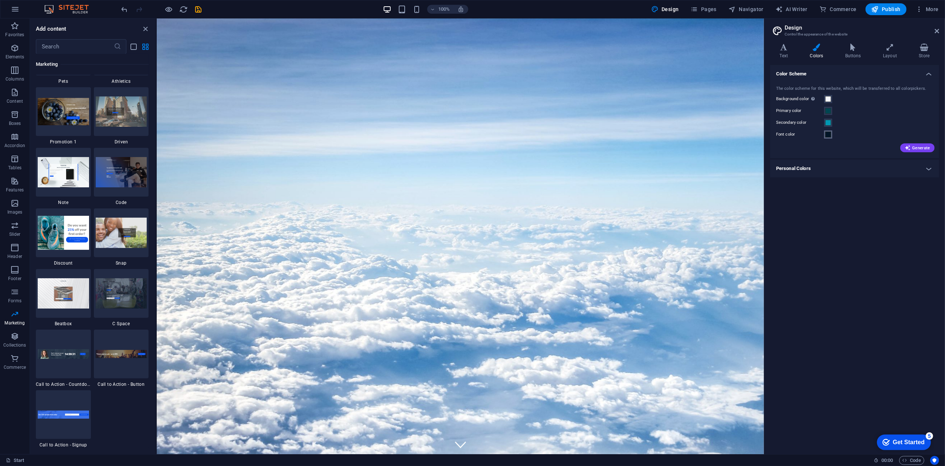
click at [829, 135] on span at bounding box center [828, 135] width 6 height 6
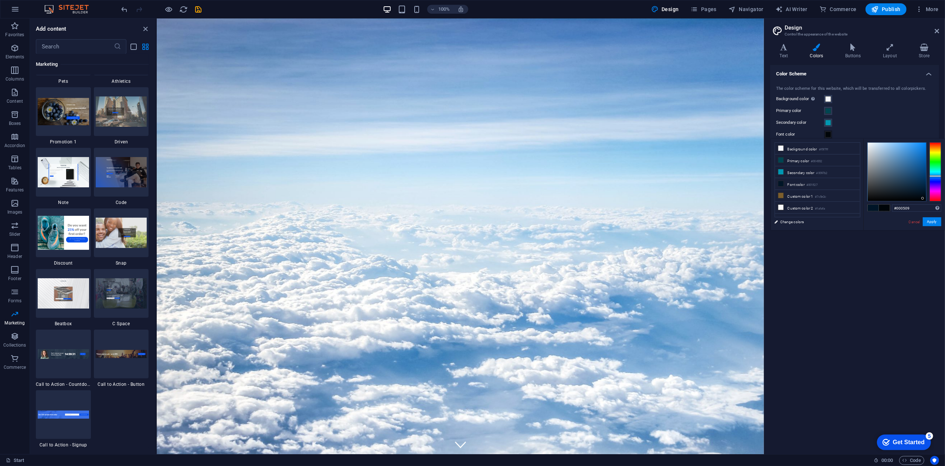
type input "#000407"
drag, startPoint x: 920, startPoint y: 197, endPoint x: 924, endPoint y: 199, distance: 4.7
click at [924, 199] on div at bounding box center [897, 172] width 58 height 58
click at [928, 222] on button "Apply" at bounding box center [932, 221] width 18 height 9
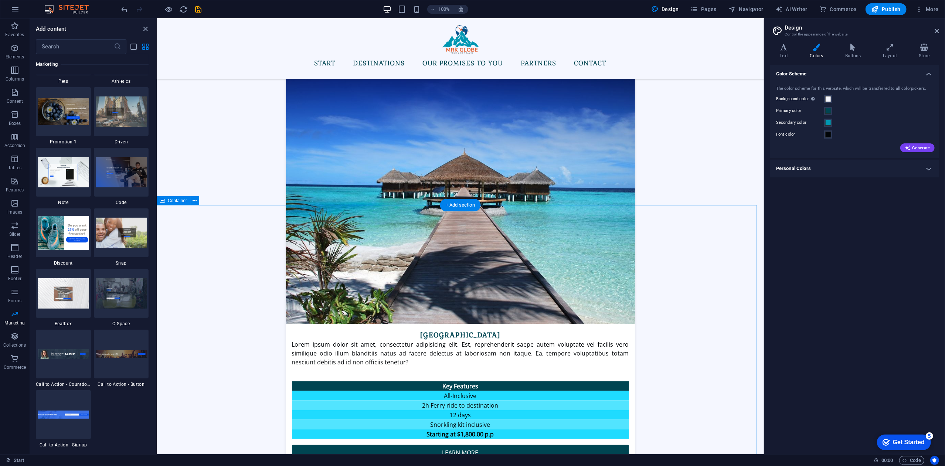
scroll to position [789, 0]
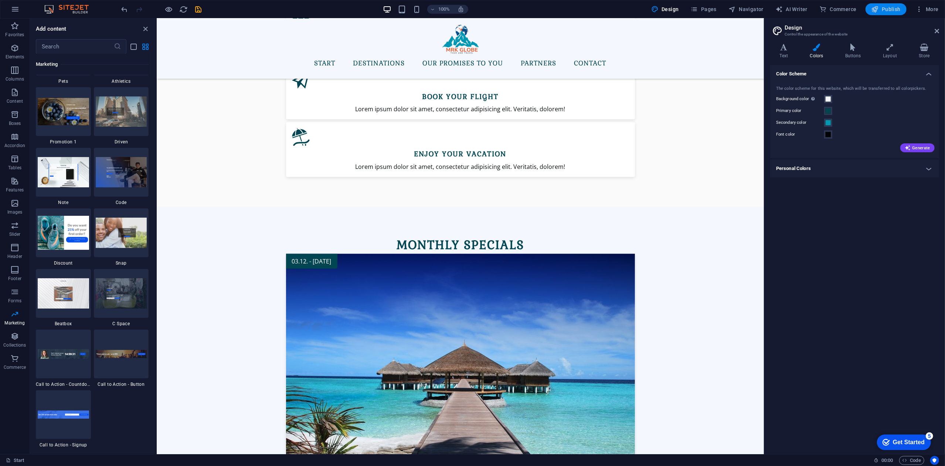
click at [891, 8] on span "Publish" at bounding box center [886, 9] width 29 height 7
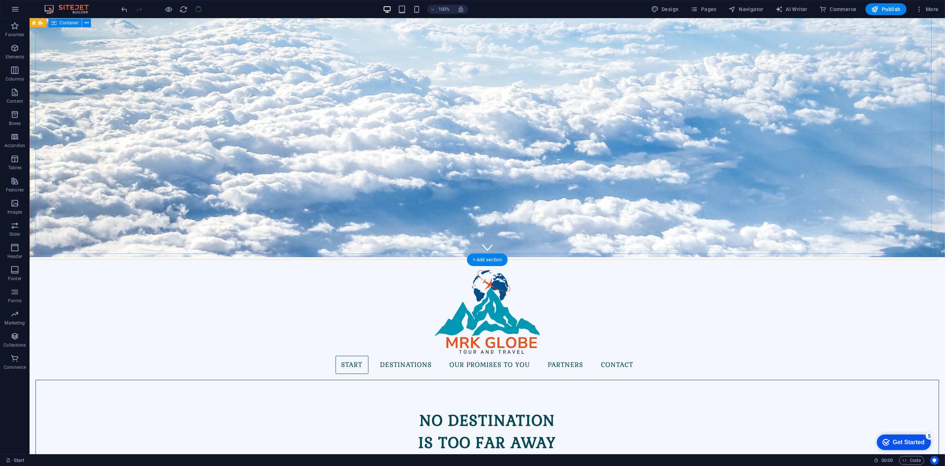
scroll to position [0, 0]
